Goal: Task Accomplishment & Management: Complete application form

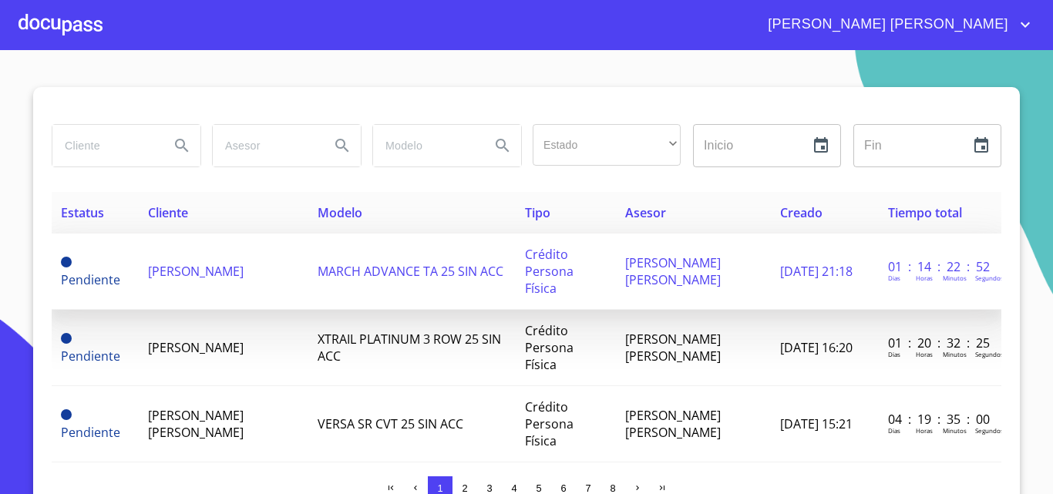
click at [200, 264] on span "[PERSON_NAME]" at bounding box center [196, 271] width 96 height 17
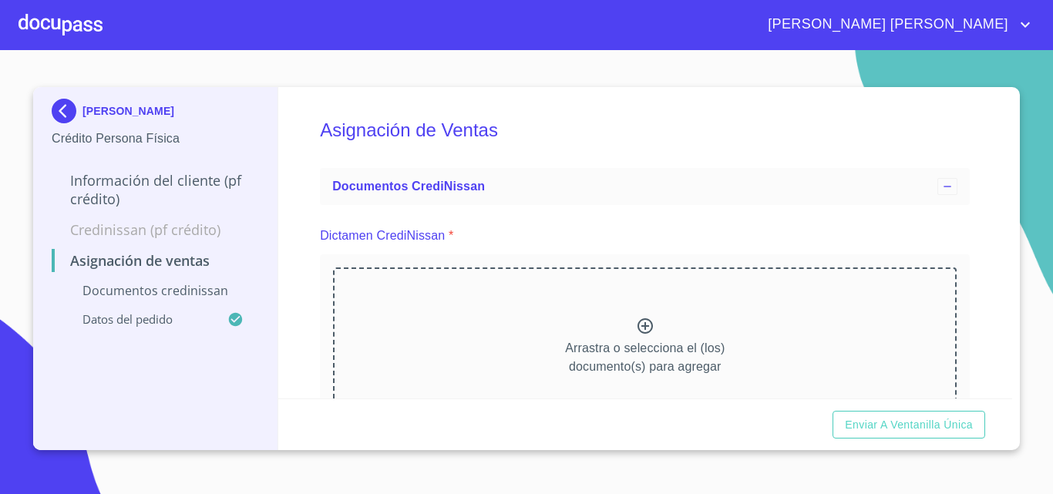
click at [636, 319] on icon at bounding box center [645, 326] width 18 height 18
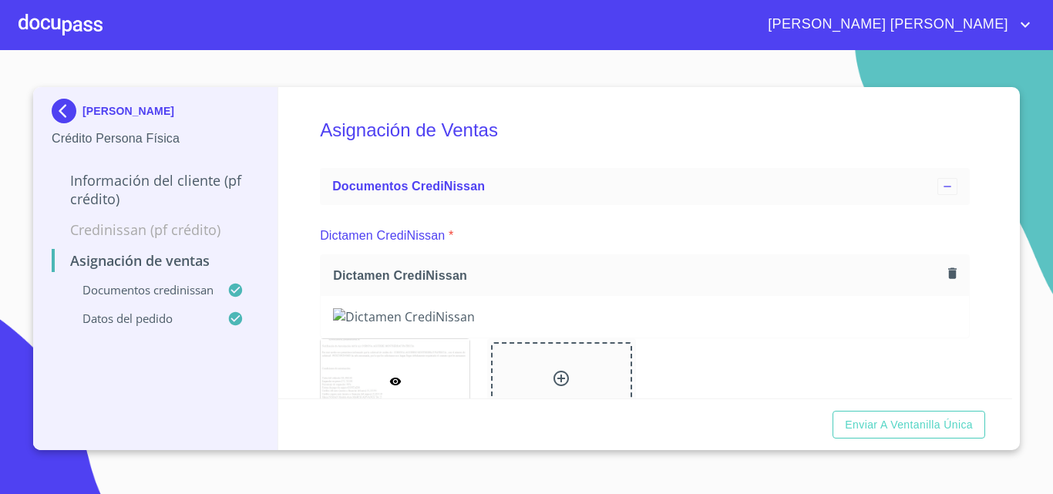
click at [68, 19] on div at bounding box center [60, 24] width 84 height 49
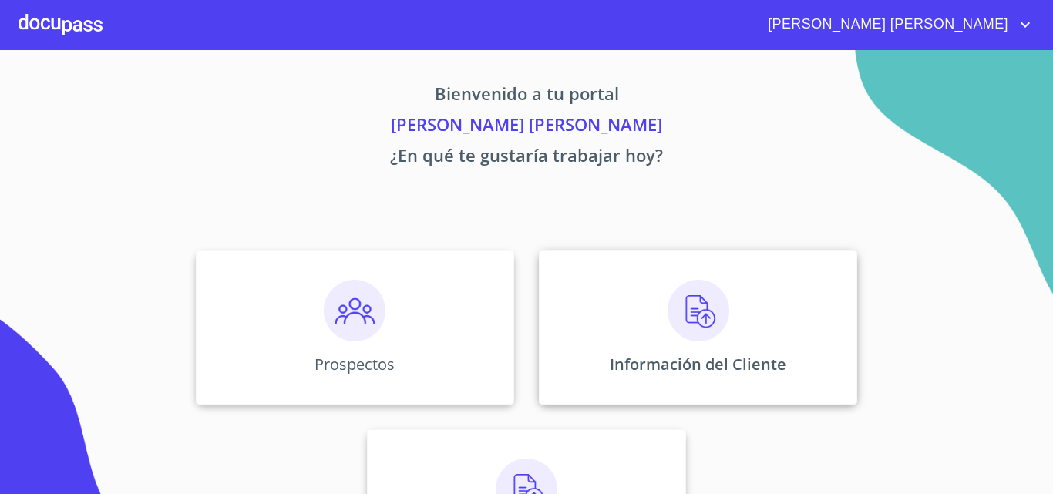
click at [730, 314] on div "Información del Cliente" at bounding box center [698, 328] width 318 height 154
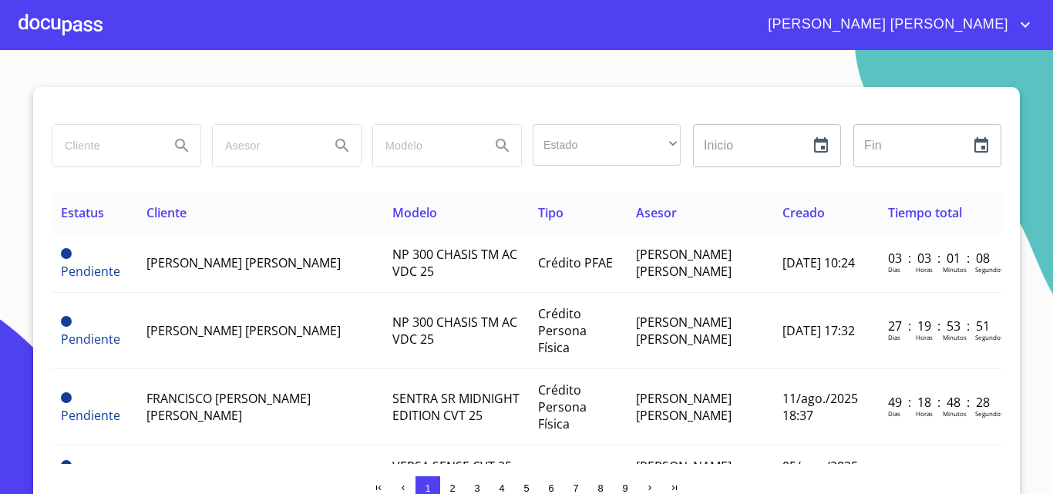
click at [83, 144] on input "search" at bounding box center [104, 146] width 105 height 42
type input "monserrat"
click at [175, 149] on icon "Search" at bounding box center [182, 145] width 18 height 18
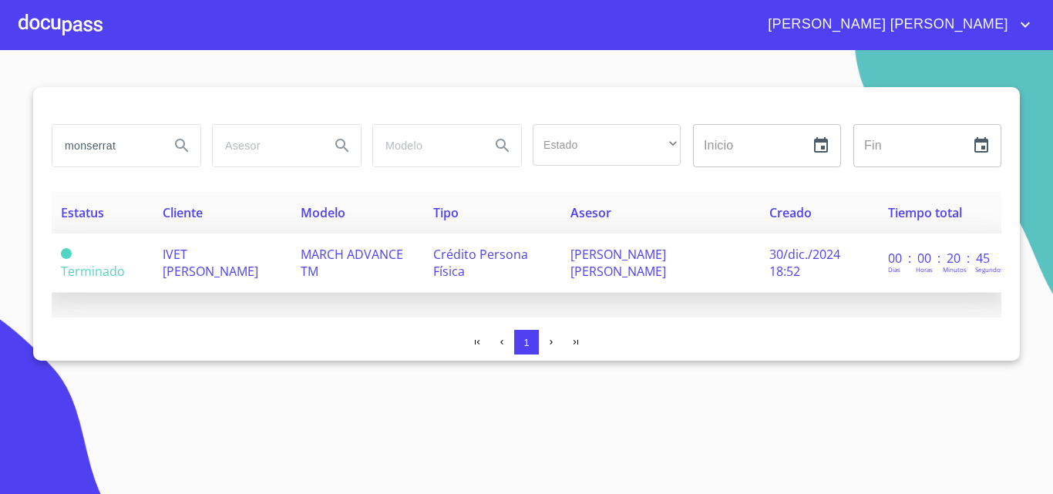
click at [254, 267] on td "IVET [PERSON_NAME]" at bounding box center [222, 263] width 138 height 59
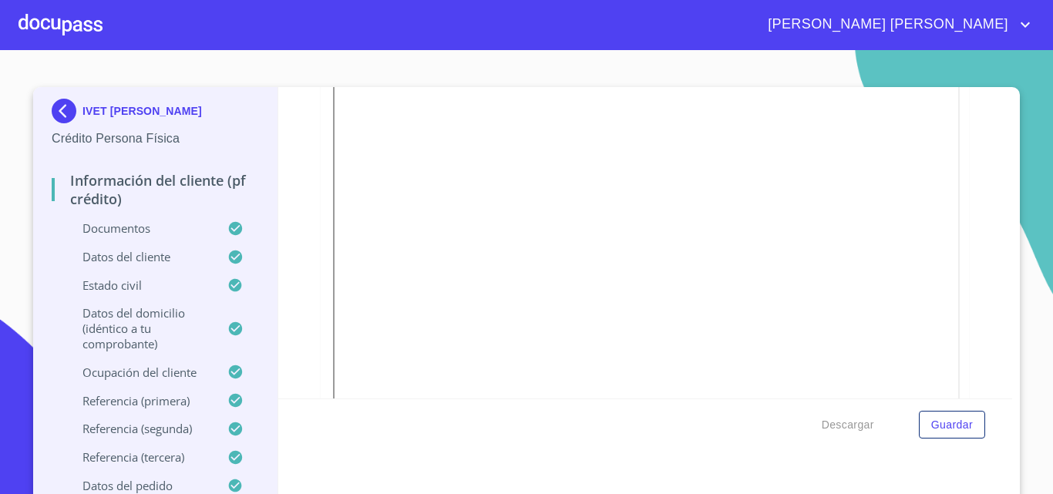
scroll to position [4239, 0]
click at [948, 76] on icon "button" at bounding box center [952, 70] width 8 height 11
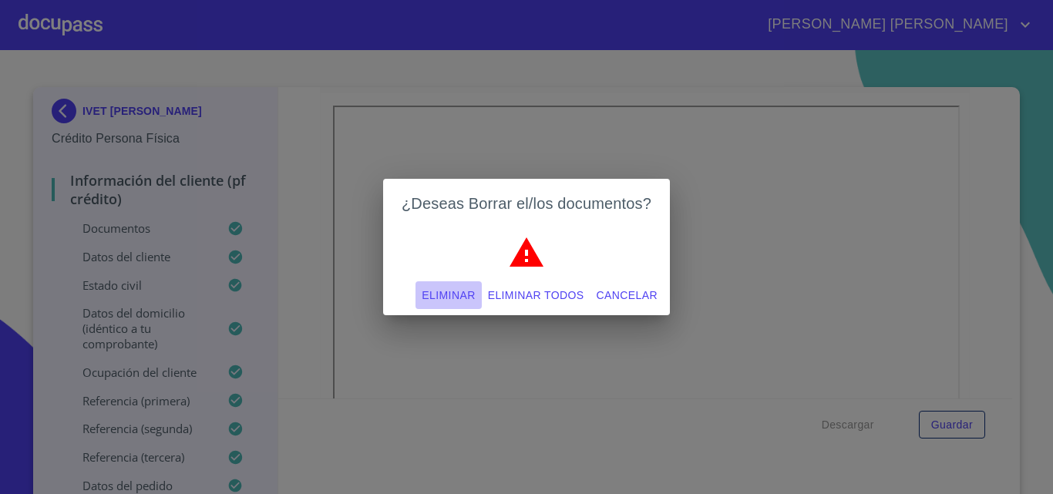
click at [447, 293] on span "Eliminar" at bounding box center [448, 295] width 53 height 19
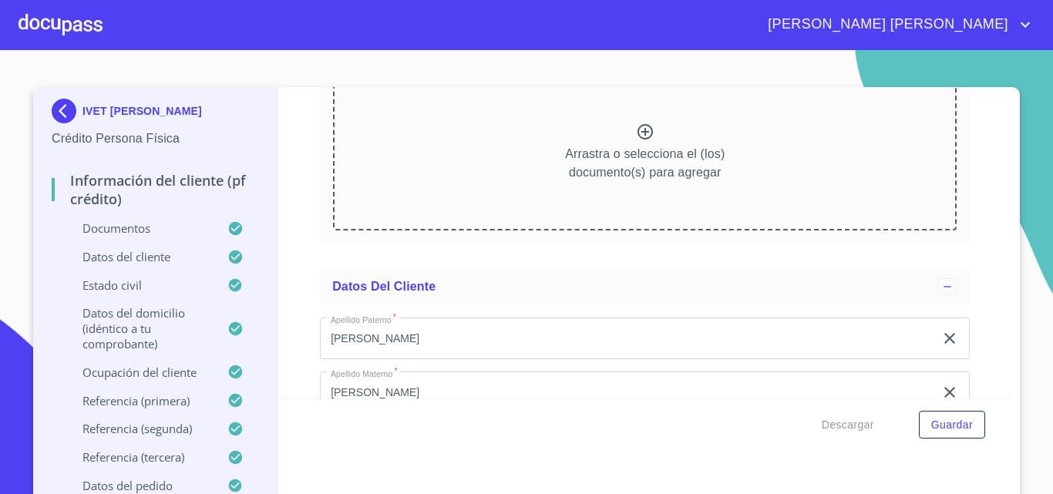
click at [637, 140] on icon at bounding box center [644, 131] width 15 height 15
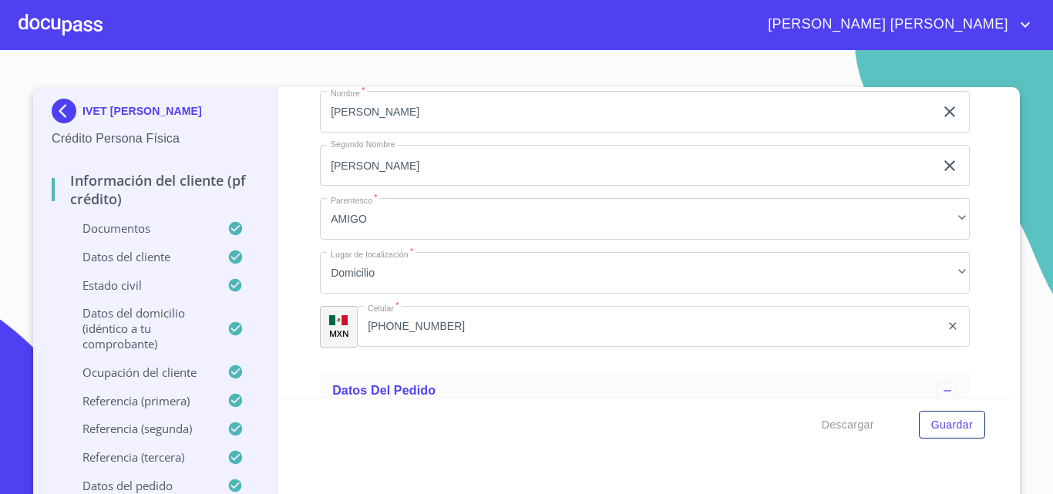
scroll to position [9333, 0]
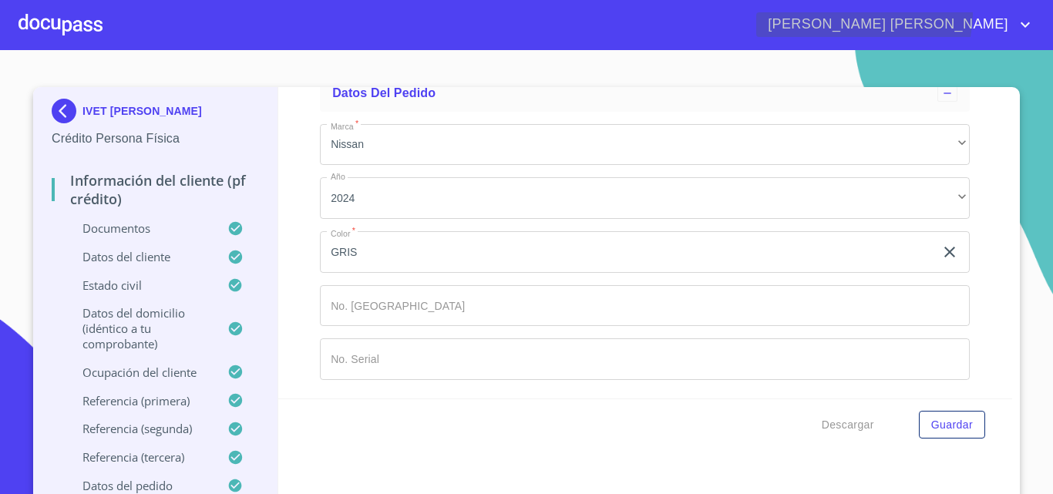
click at [1024, 14] on span "[PERSON_NAME] [PERSON_NAME]" at bounding box center [895, 24] width 278 height 25
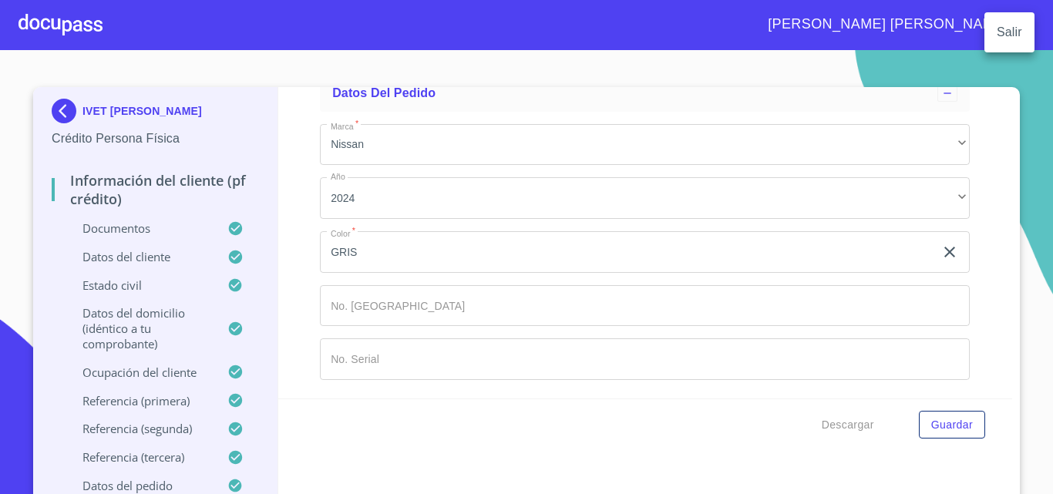
click at [1012, 32] on li "Salir" at bounding box center [1009, 32] width 50 height 28
